Goal: Transaction & Acquisition: Purchase product/service

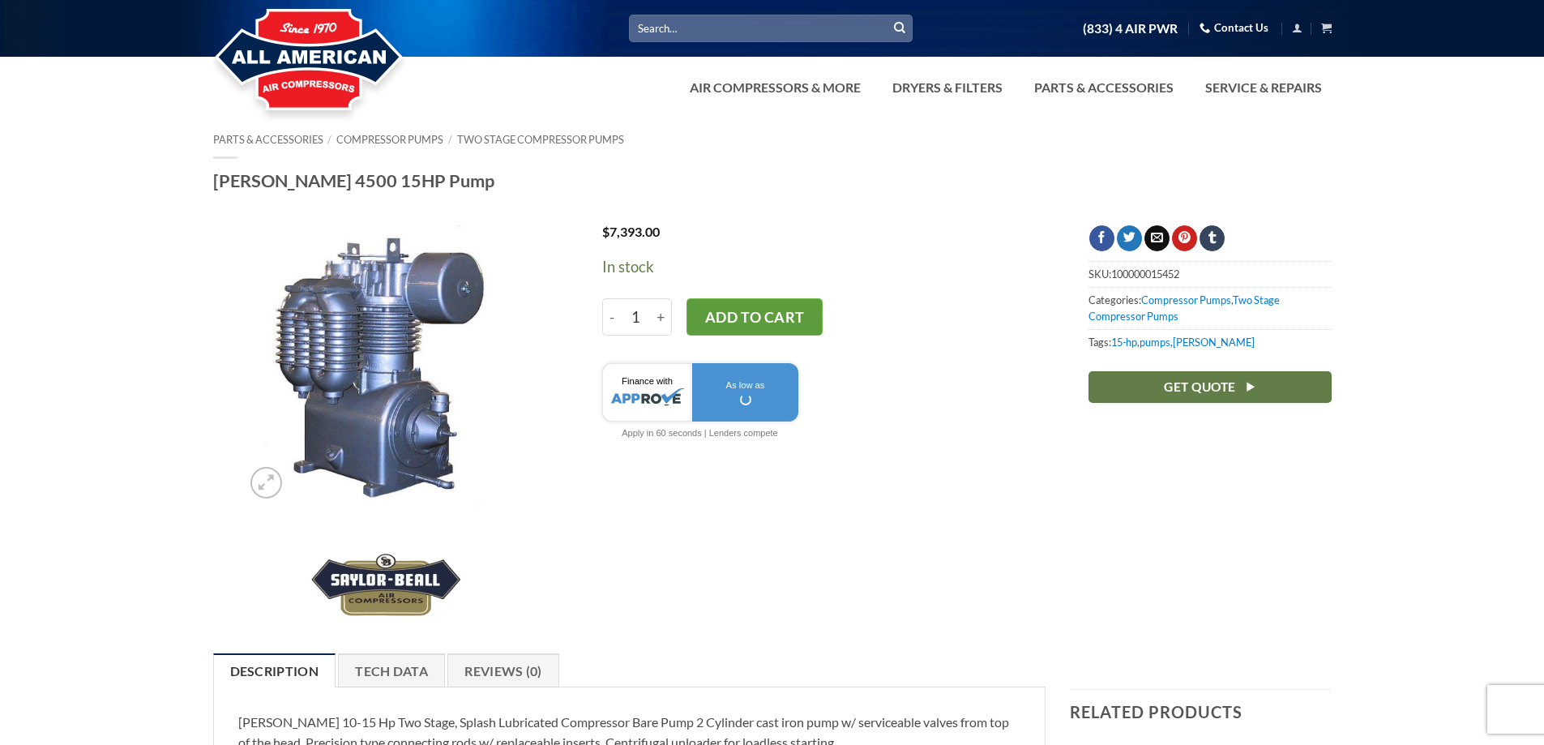
click at [779, 327] on button "Add to cart" at bounding box center [755, 316] width 136 height 37
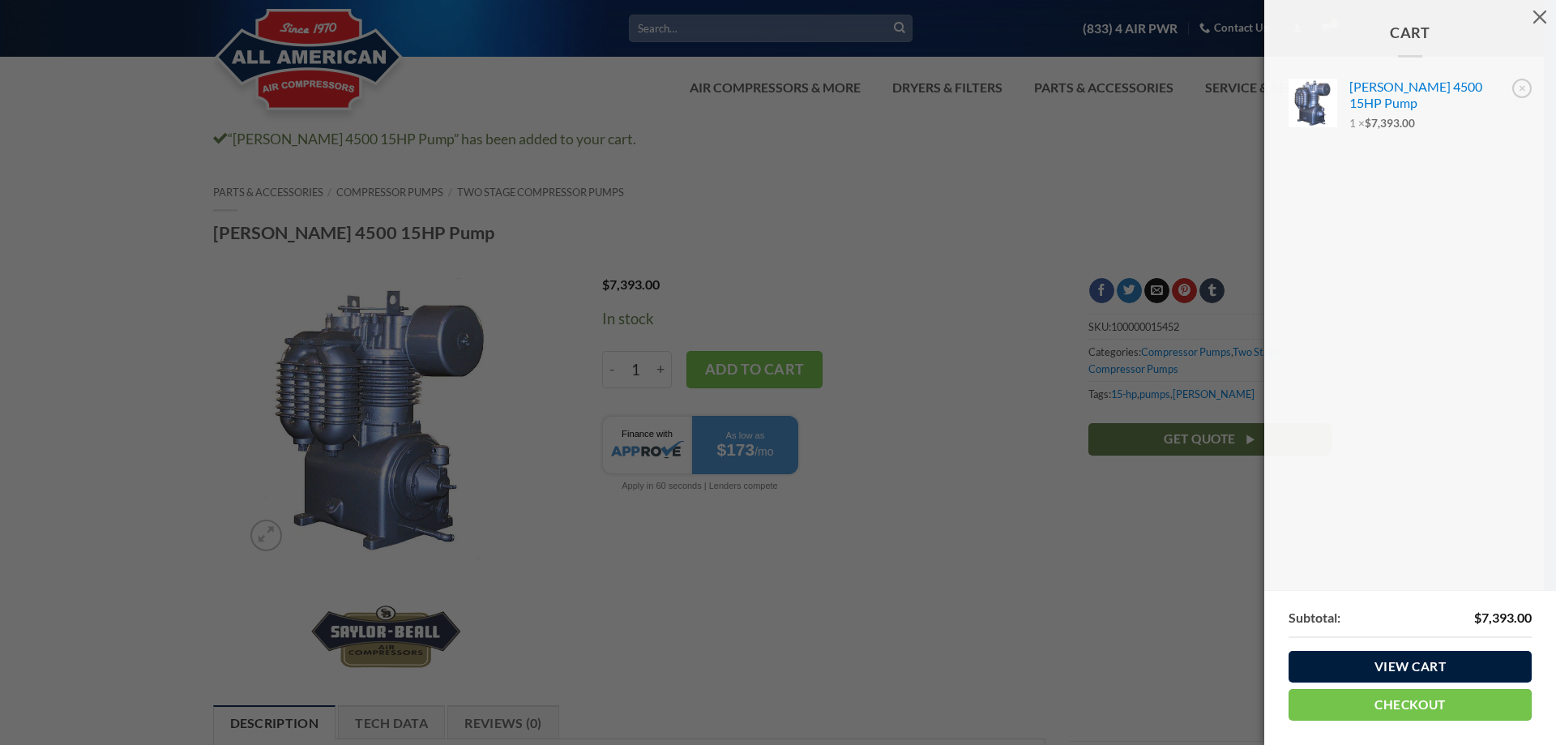
click at [1410, 678] on link "View cart" at bounding box center [1410, 667] width 243 height 32
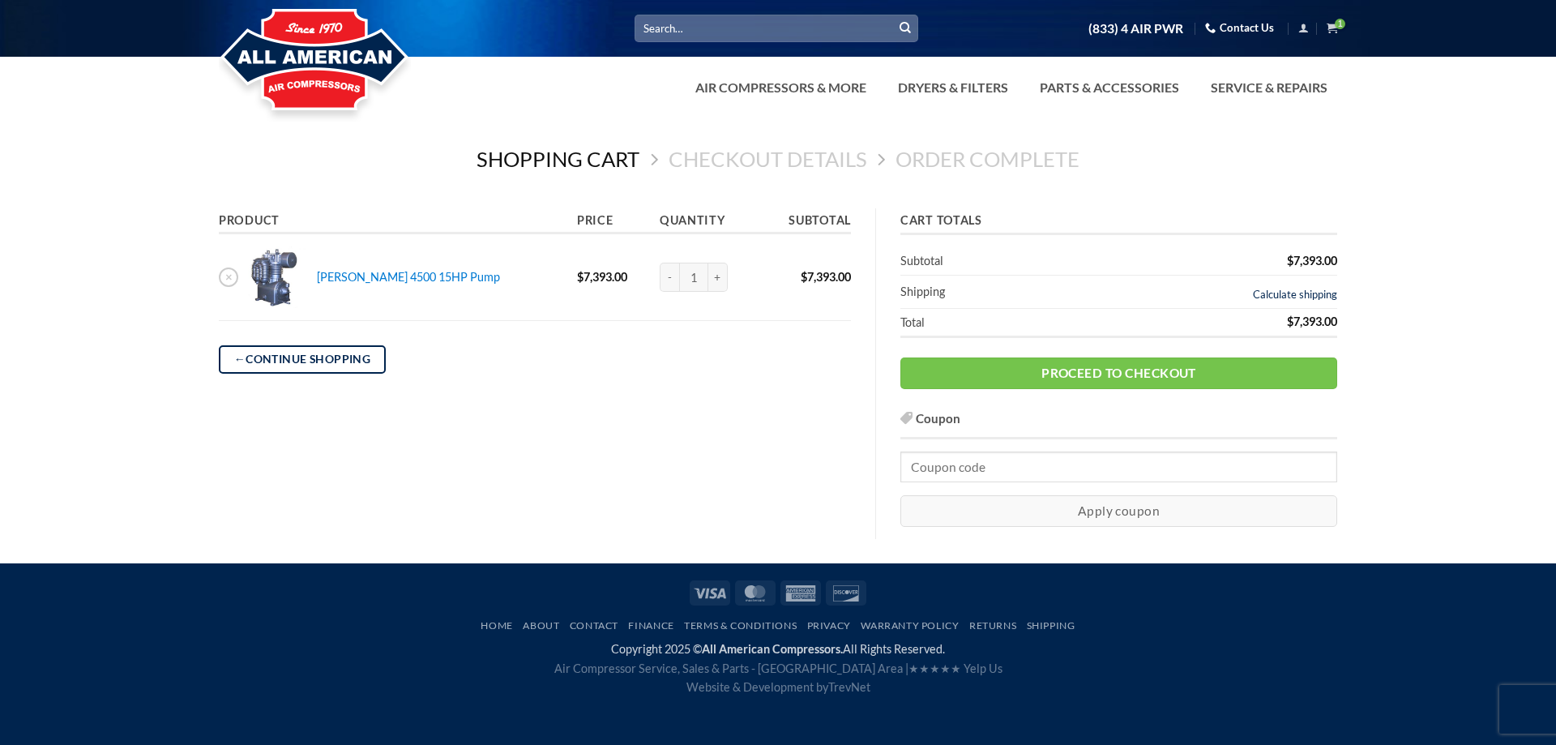
click at [1292, 297] on link "Calculate shipping" at bounding box center [1295, 294] width 84 height 13
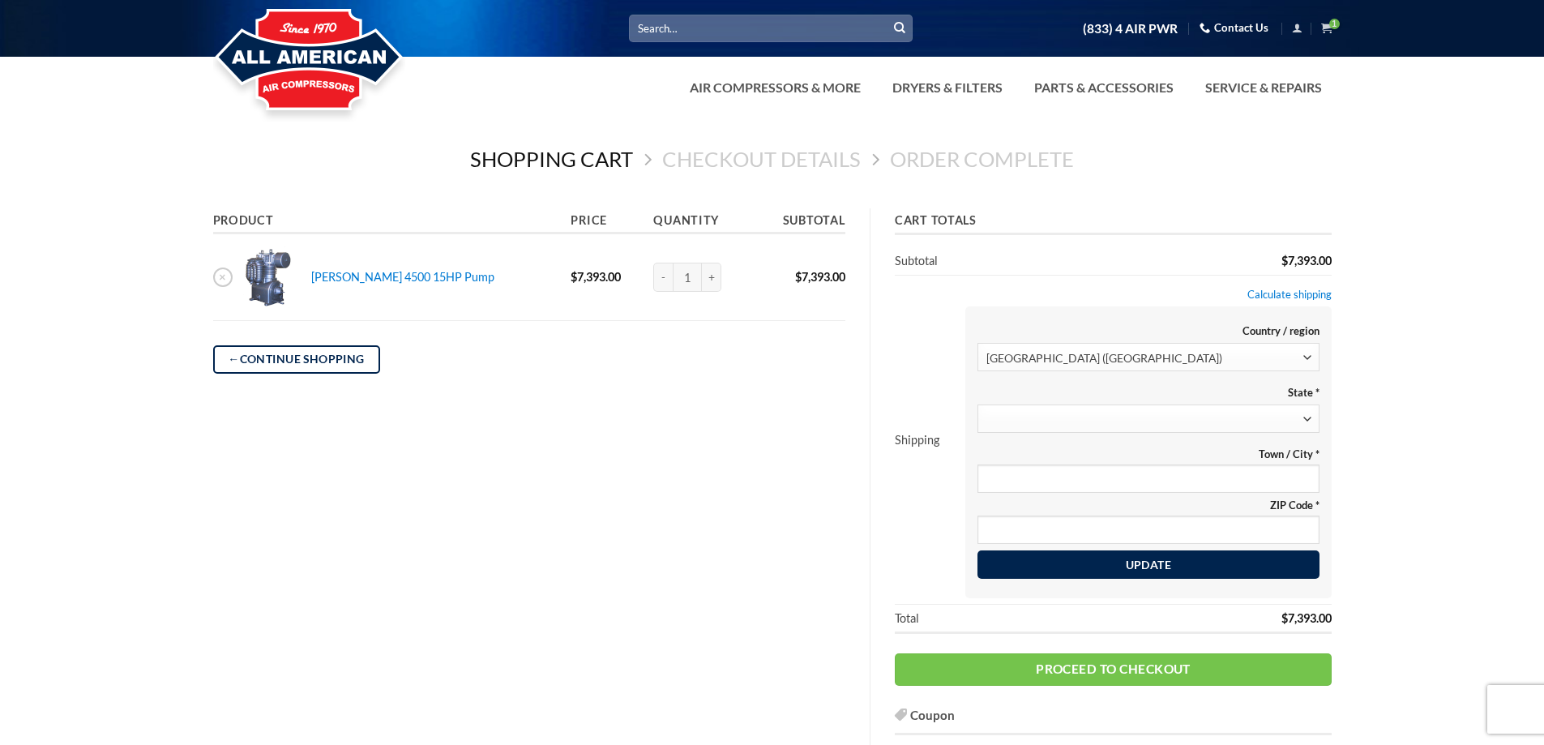
click at [1293, 412] on span at bounding box center [1148, 418] width 342 height 28
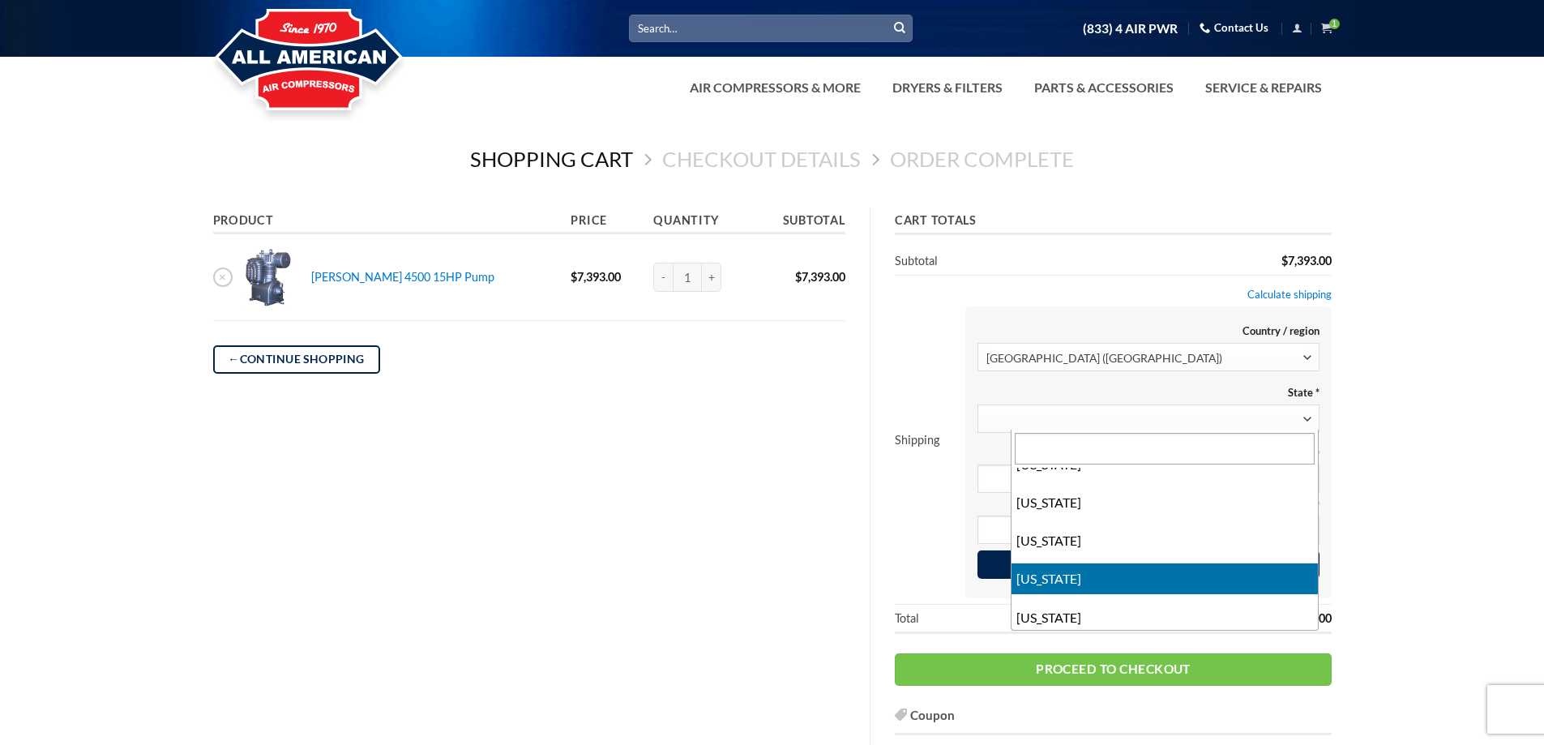
scroll to position [81, 0]
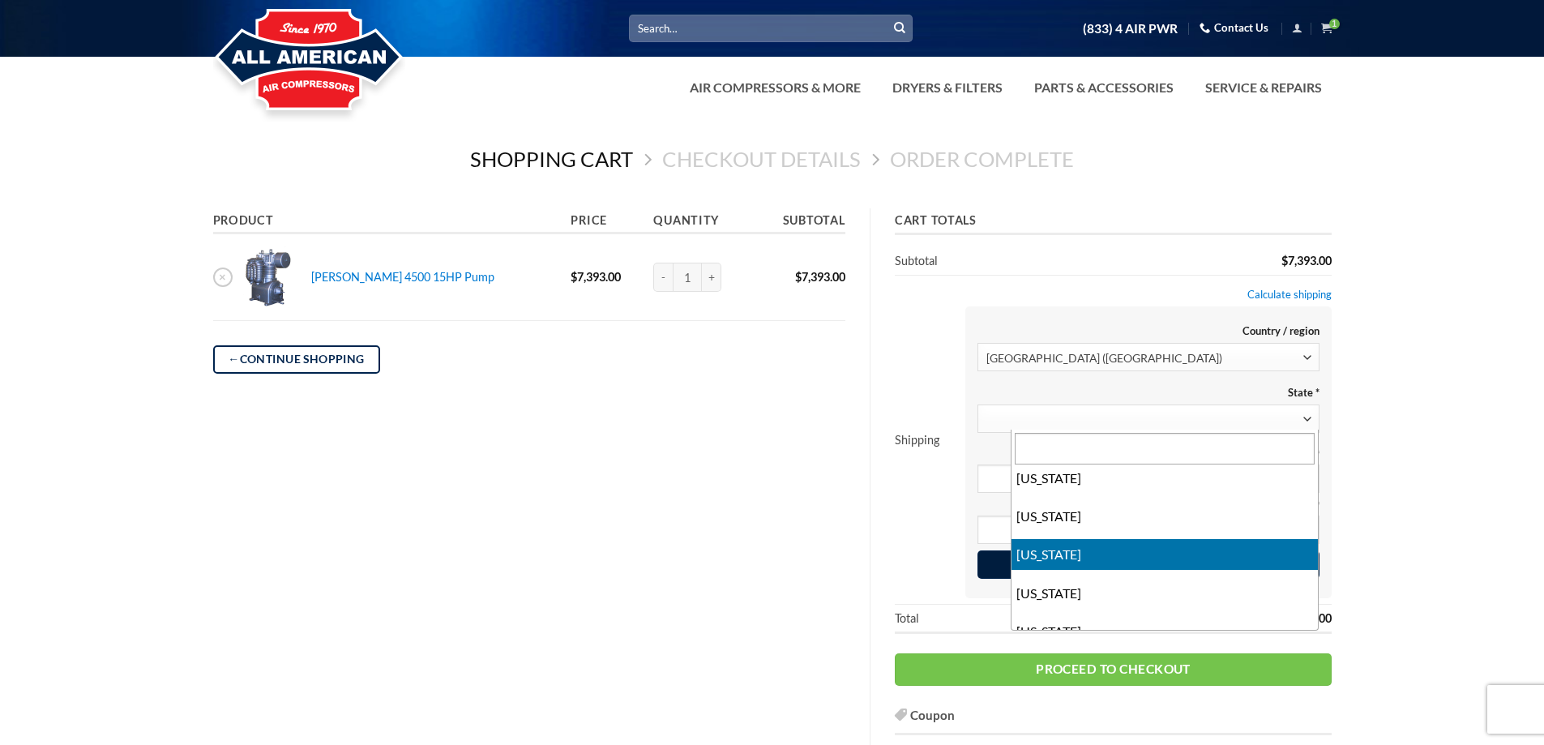
select select "CA"
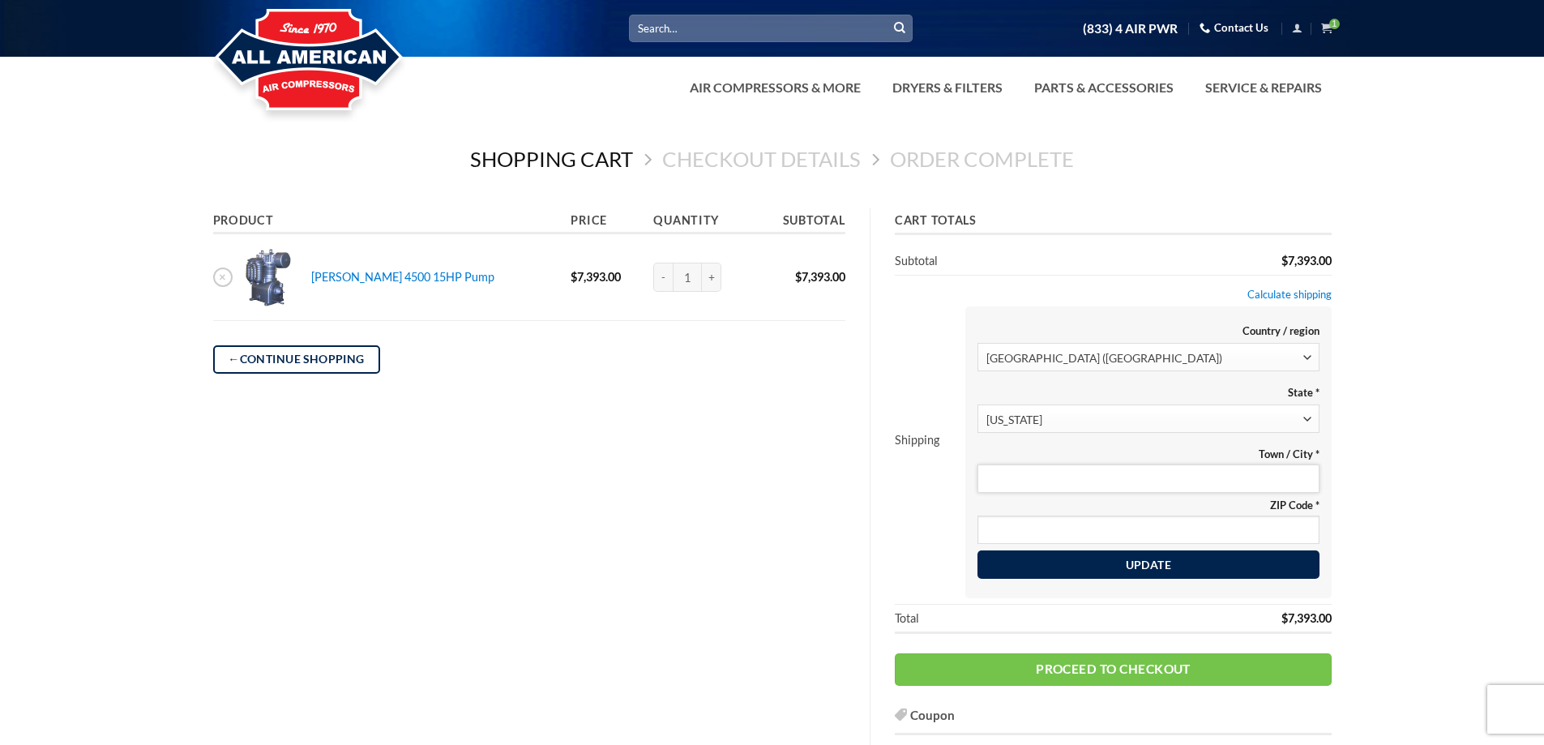
drag, startPoint x: 1208, startPoint y: 469, endPoint x: 1401, endPoint y: 524, distance: 200.6
click at [1208, 469] on input "Town / City *" at bounding box center [1148, 478] width 342 height 28
type input "Rancho Cucamonga"
click at [1094, 527] on input "ZIP Code *" at bounding box center [1148, 530] width 342 height 28
type input "91730"
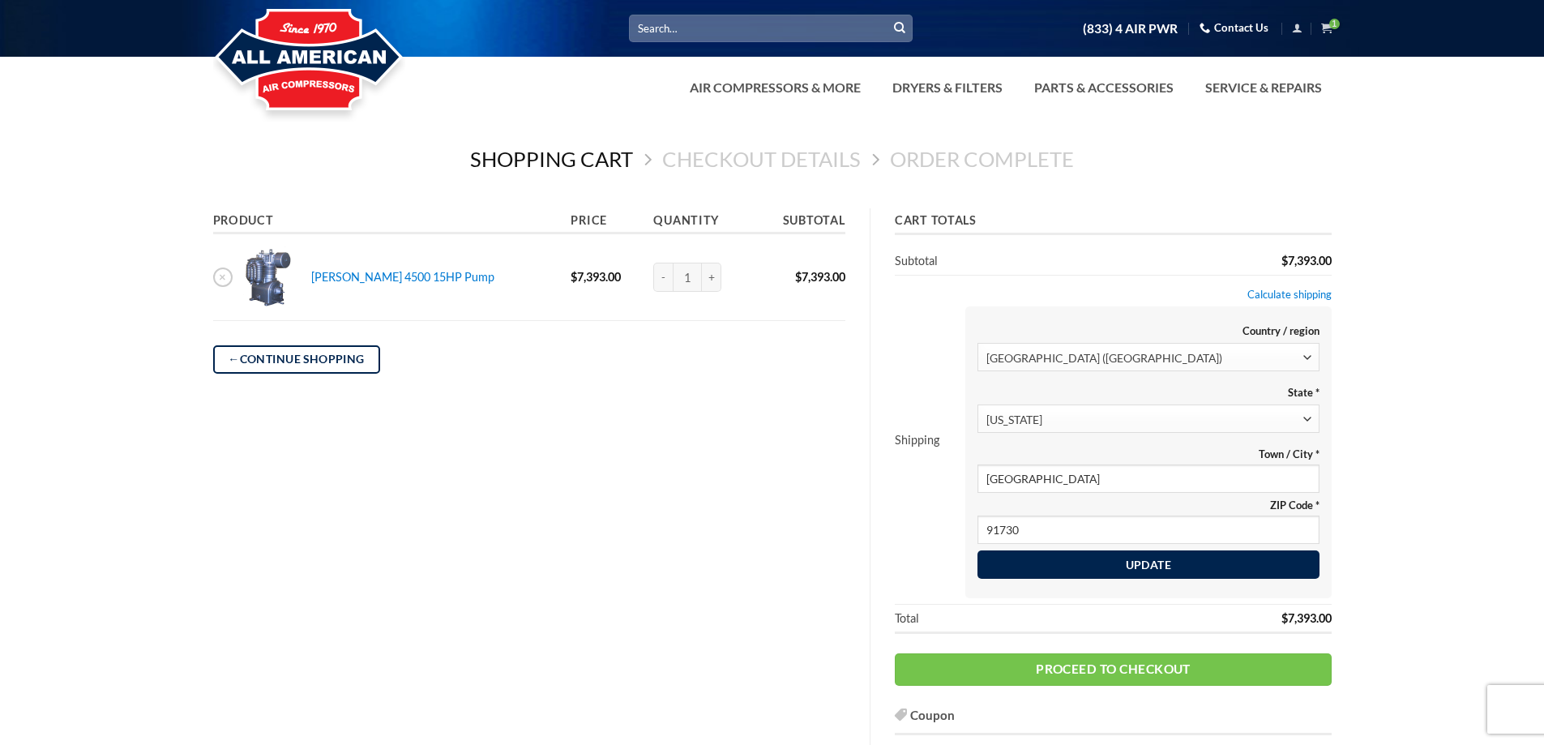
type button "1"
click at [1222, 565] on button "Update" at bounding box center [1148, 564] width 342 height 29
